Goal: Task Accomplishment & Management: Manage account settings

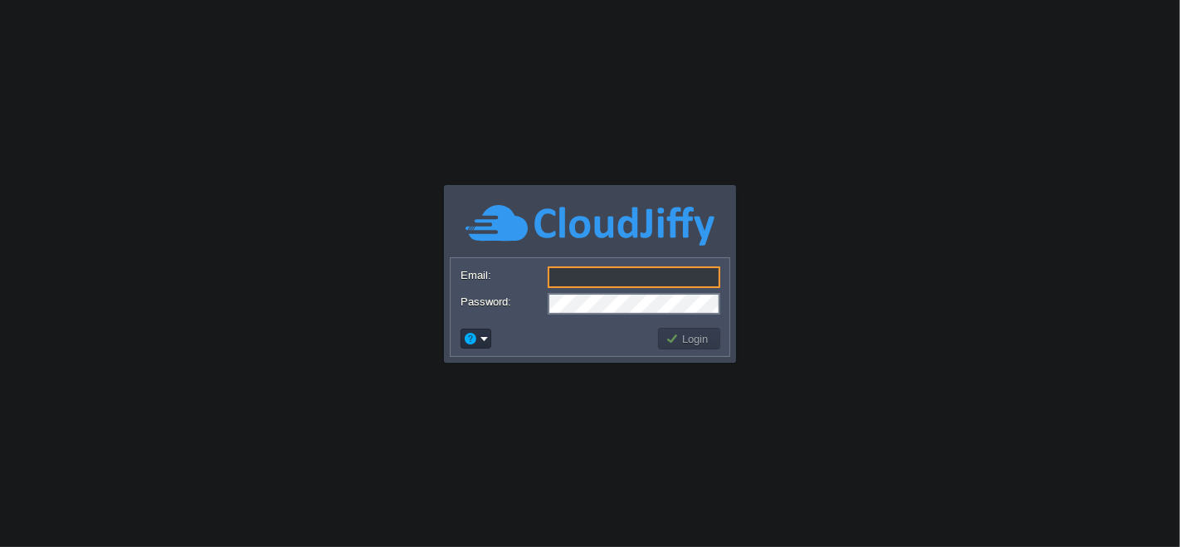
type input "[EMAIL_ADDRESS][DOMAIN_NAME]"
click at [676, 341] on button "Login" at bounding box center [690, 338] width 48 height 15
click at [669, 339] on button "Login" at bounding box center [690, 338] width 48 height 15
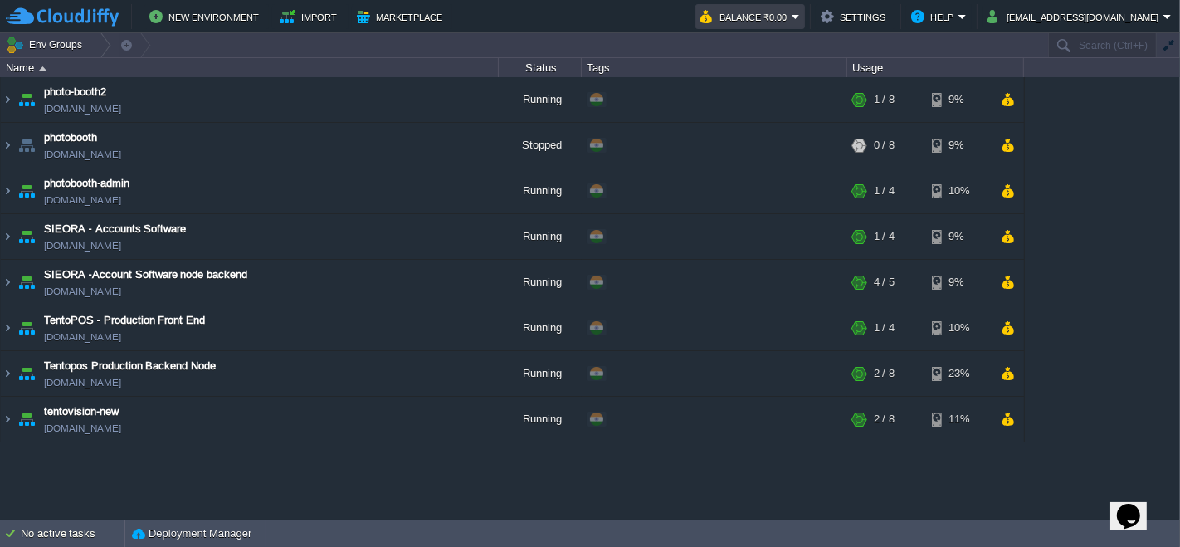
click at [792, 17] on button "Balance ₹0.00" at bounding box center [745, 17] width 91 height 20
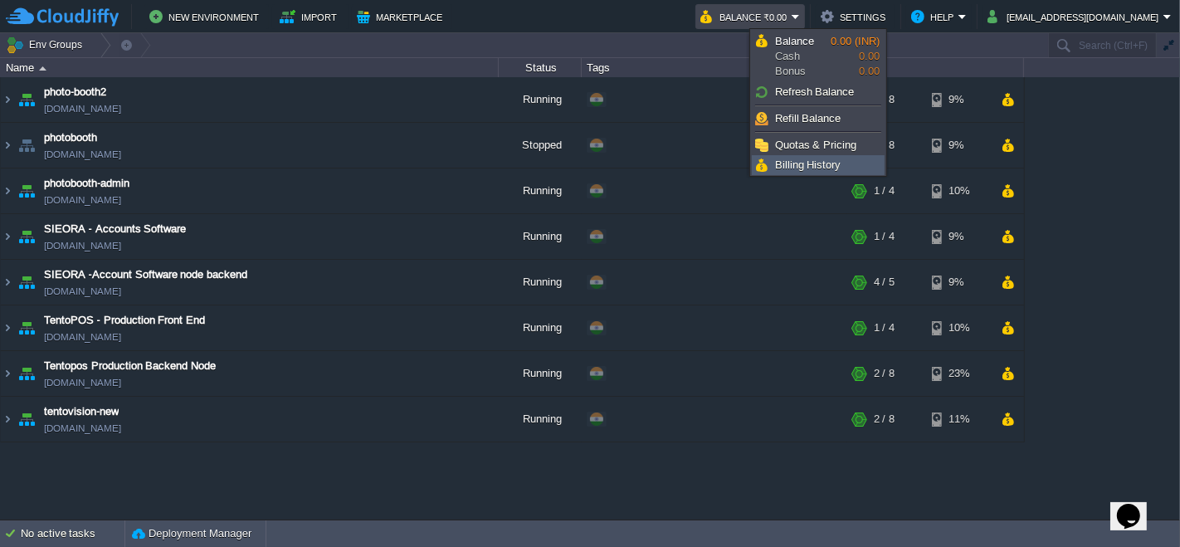
click at [801, 164] on span "Billing History" at bounding box center [808, 164] width 66 height 12
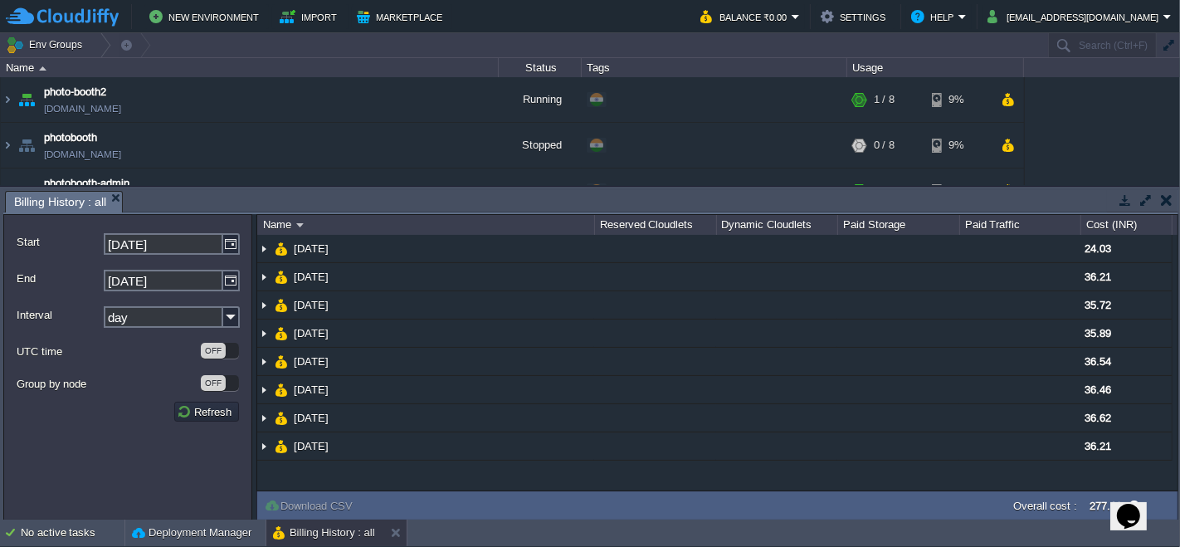
click at [1164, 194] on button "button" at bounding box center [1167, 200] width 12 height 15
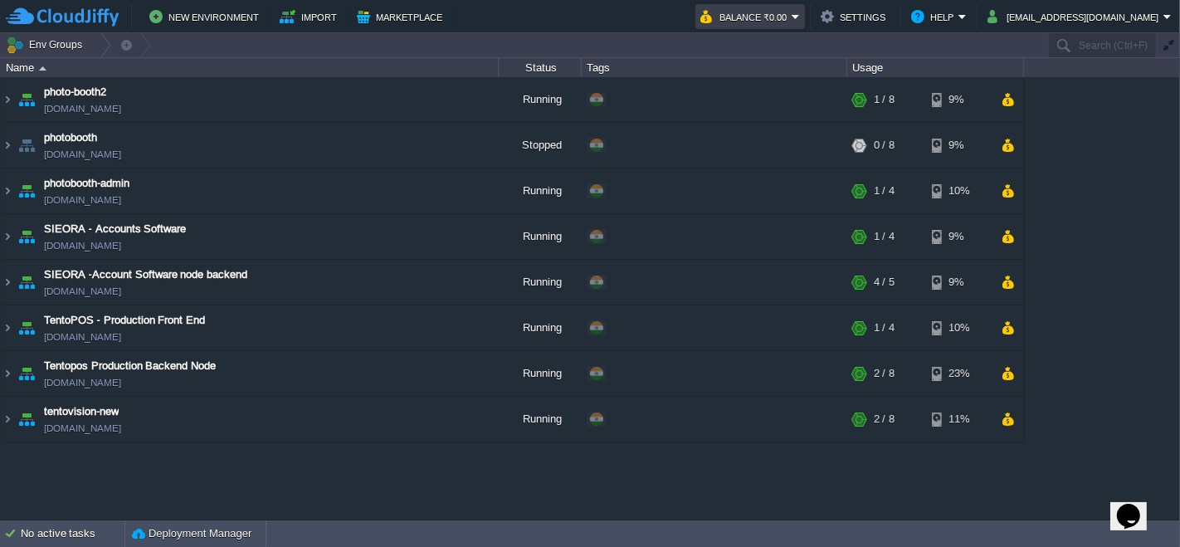
click at [792, 17] on button "Balance ₹0.00" at bounding box center [745, 17] width 91 height 20
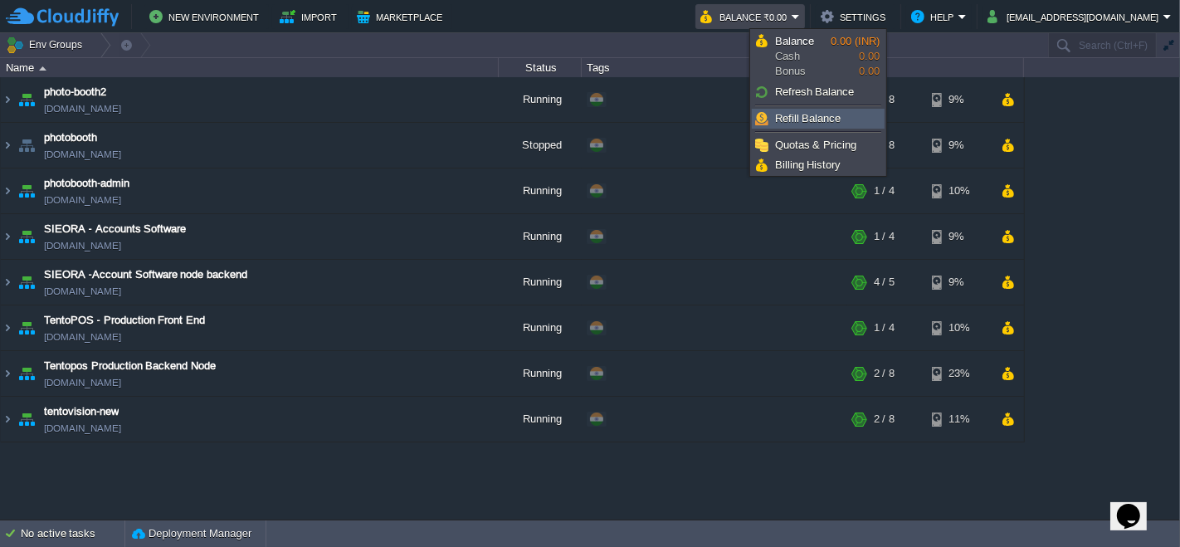
click at [817, 112] on span "Refill Balance" at bounding box center [808, 118] width 66 height 12
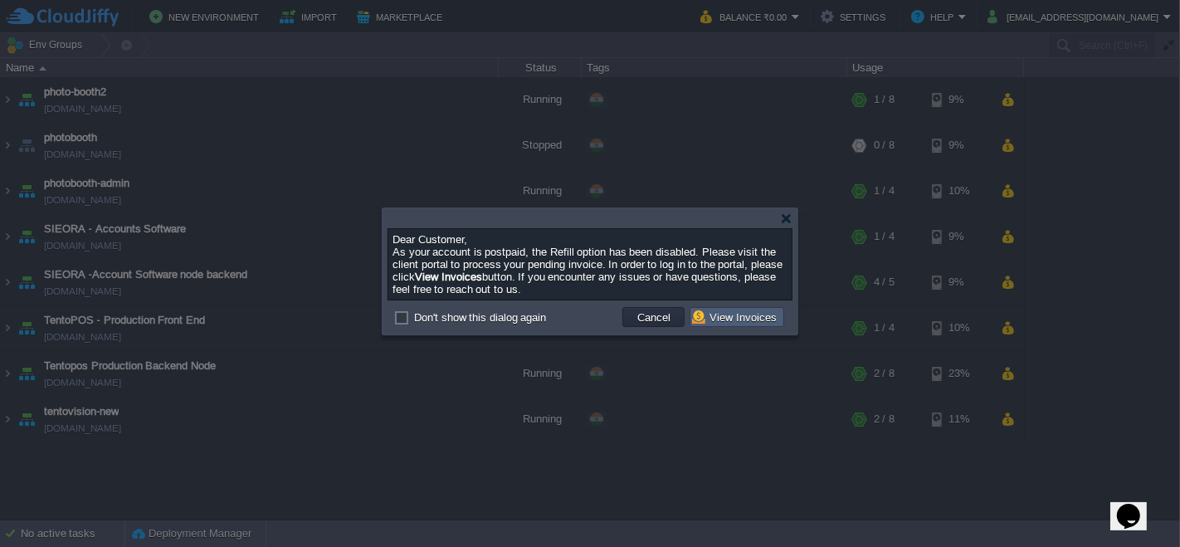
click at [720, 324] on button "View Invoices" at bounding box center [737, 317] width 90 height 15
